Goal: Task Accomplishment & Management: Manage account settings

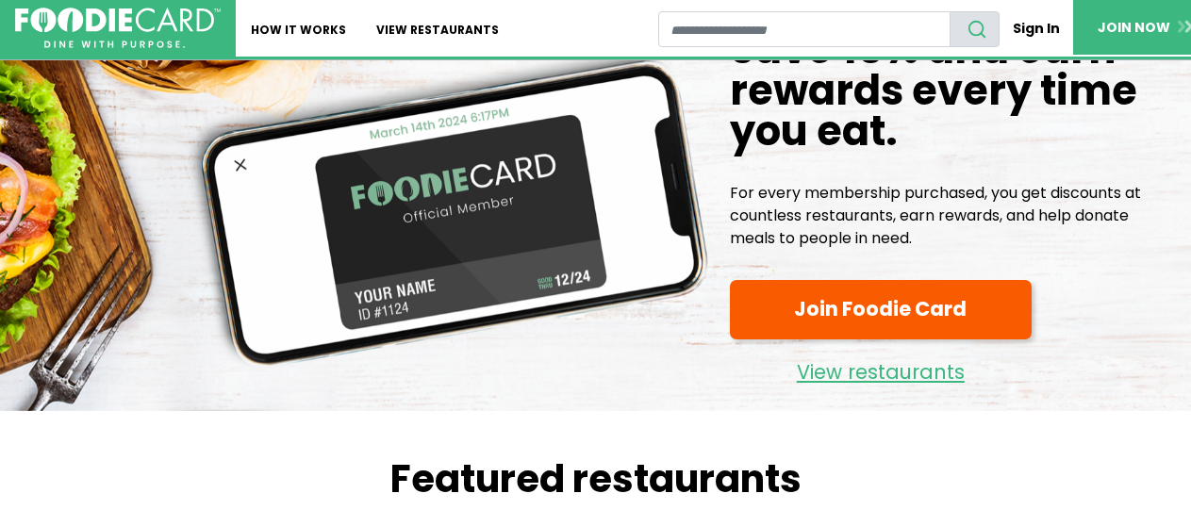
scroll to position [96, 0]
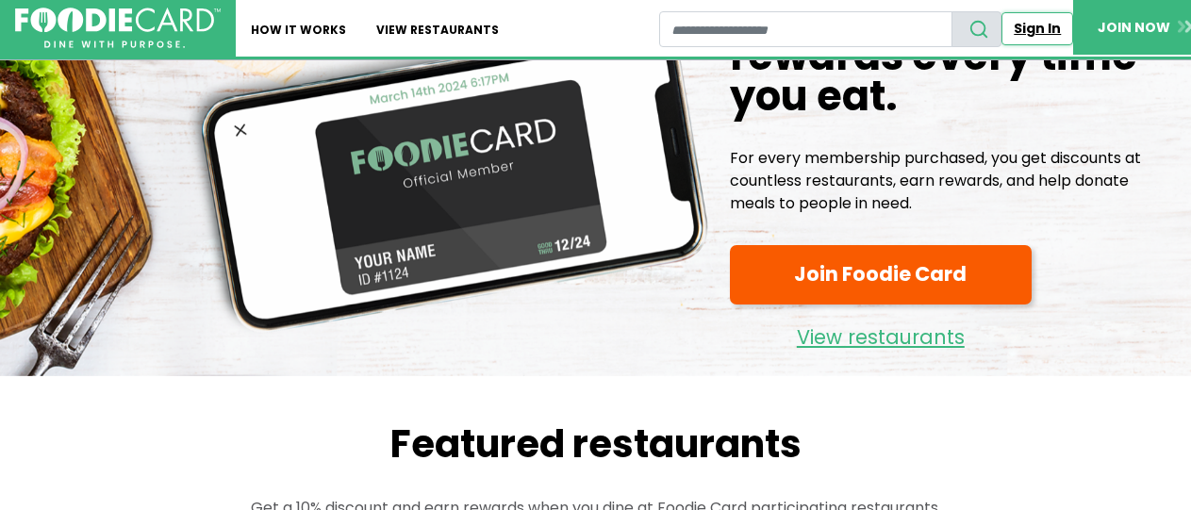
click at [1012, 35] on link "Sign In" at bounding box center [1037, 28] width 72 height 33
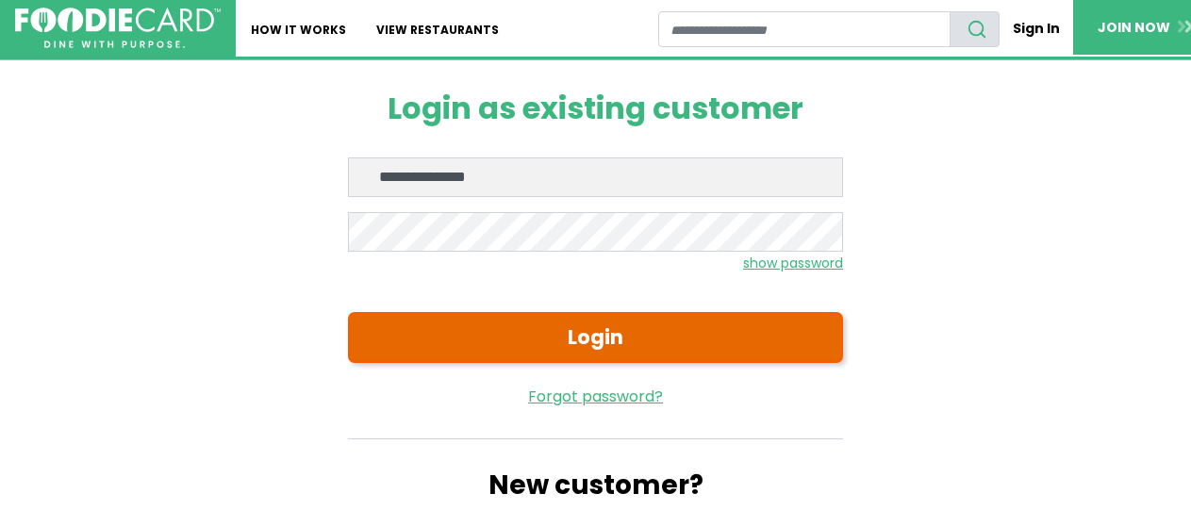
type input "**********"
click at [633, 344] on button "Login" at bounding box center [595, 337] width 495 height 51
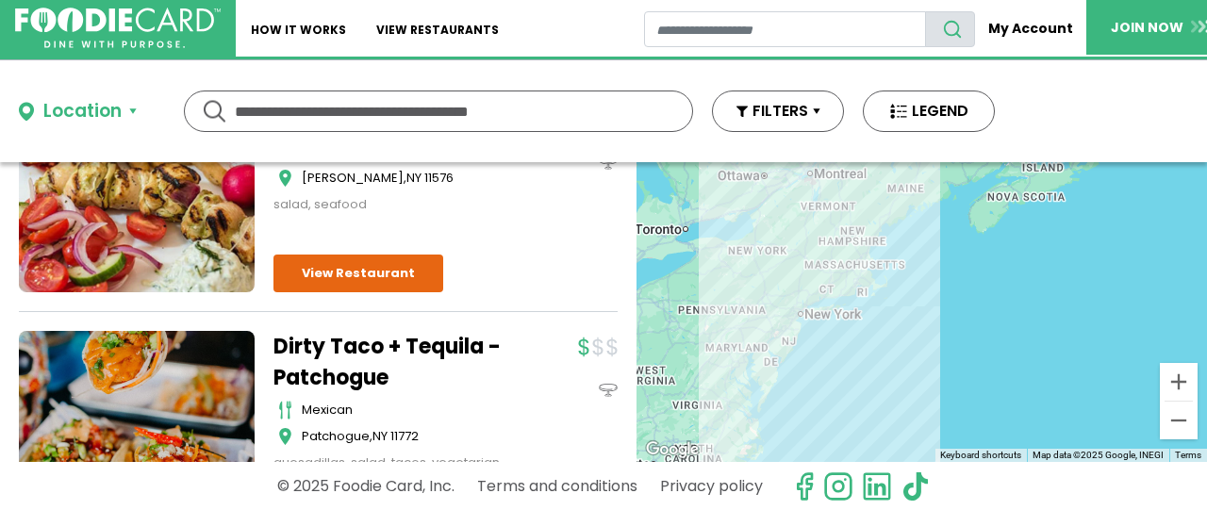
scroll to position [520, 0]
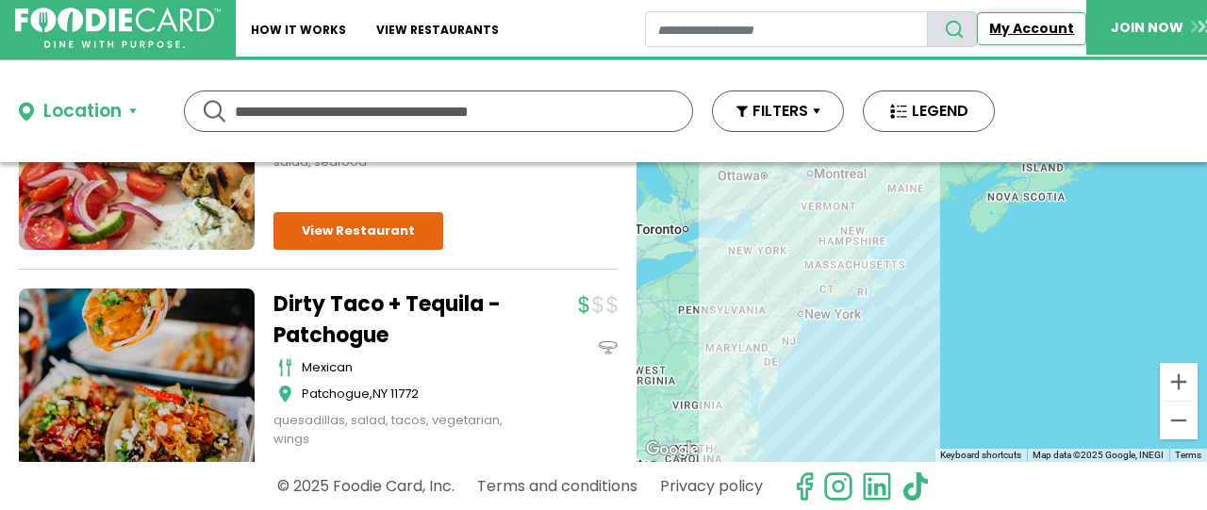
click at [987, 26] on link "My Account" at bounding box center [1031, 28] width 109 height 33
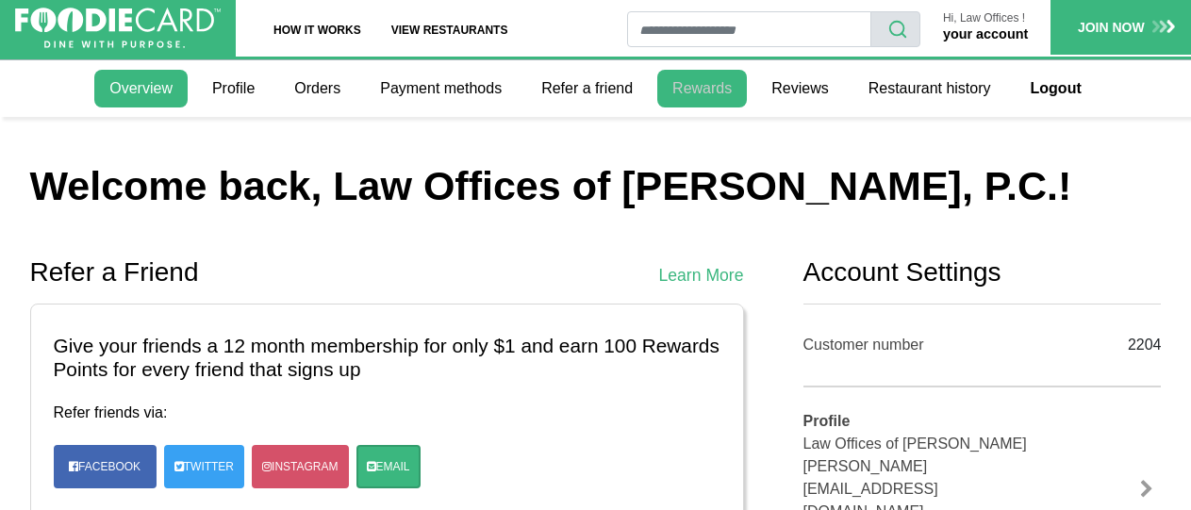
click at [717, 82] on link "Rewards" at bounding box center [702, 89] width 90 height 38
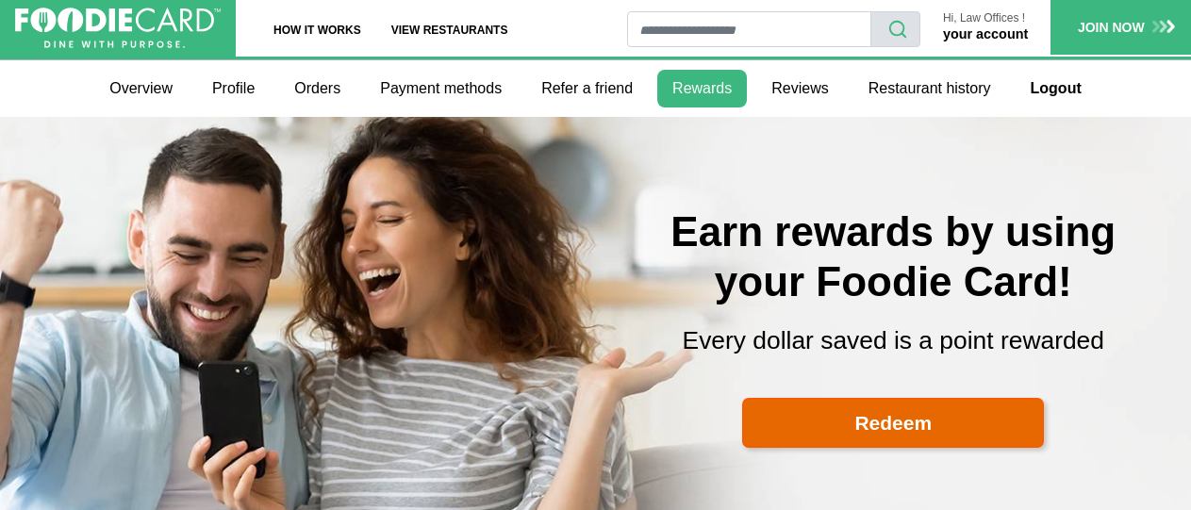
click at [885, 414] on link "Redeem" at bounding box center [893, 423] width 302 height 51
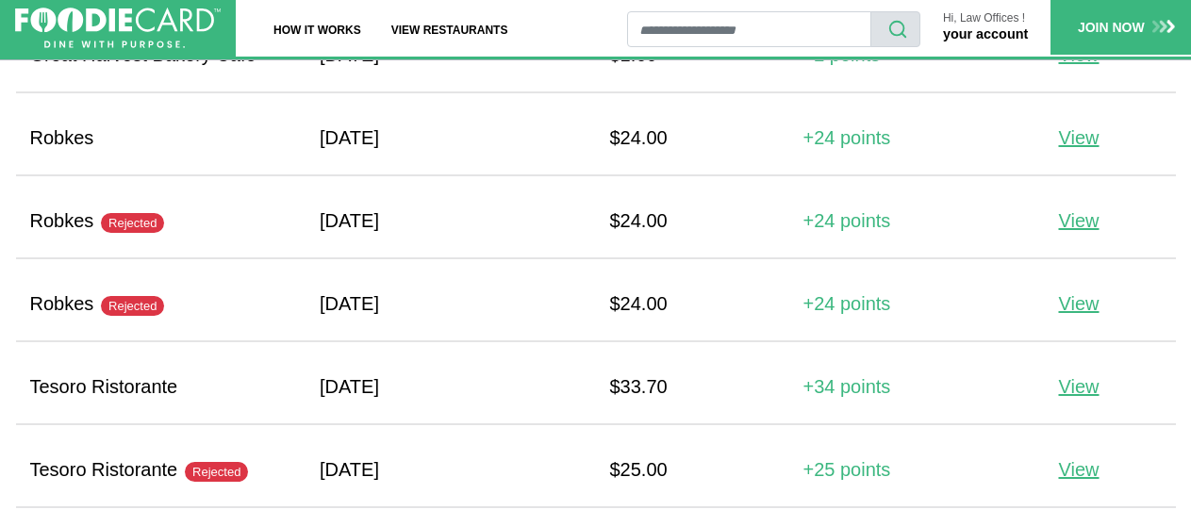
scroll to position [26722, 0]
